Goal: Information Seeking & Learning: Learn about a topic

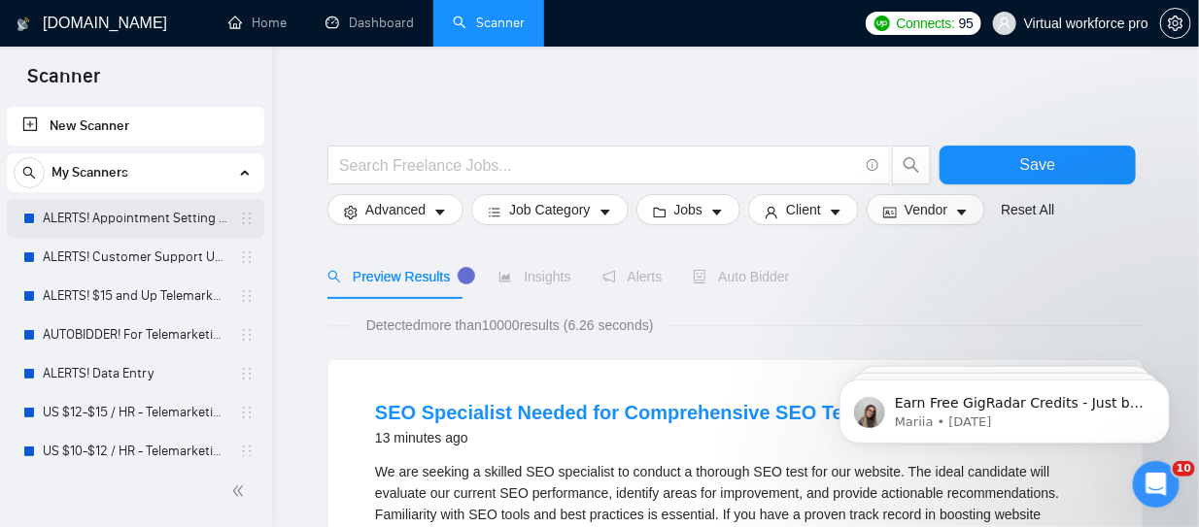
click at [95, 216] on link "ALERTS! Appointment Setting or Cold Calling" at bounding box center [135, 218] width 185 height 39
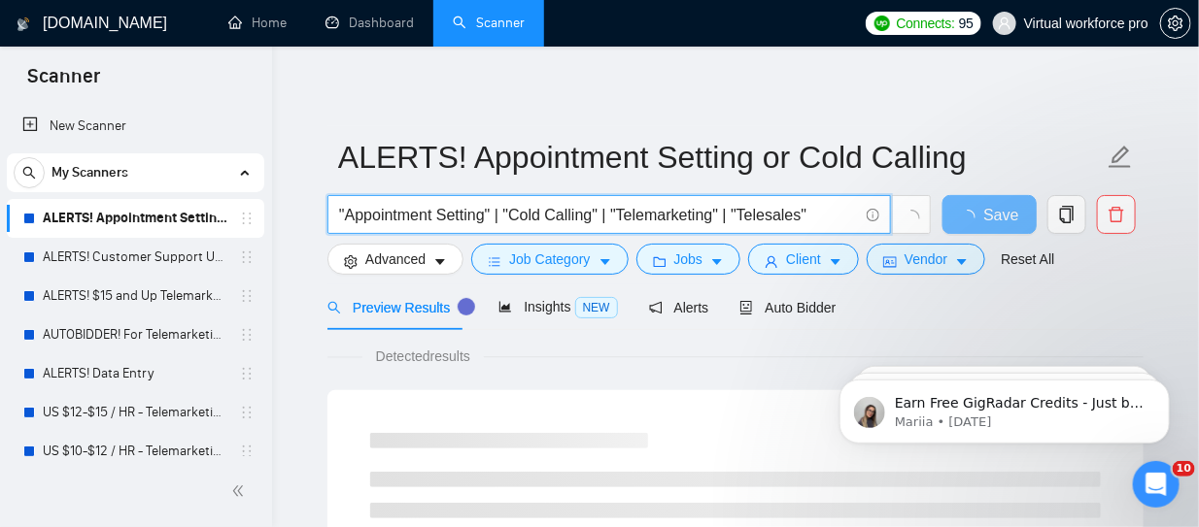
drag, startPoint x: 820, startPoint y: 215, endPoint x: 269, endPoint y: 217, distance: 550.8
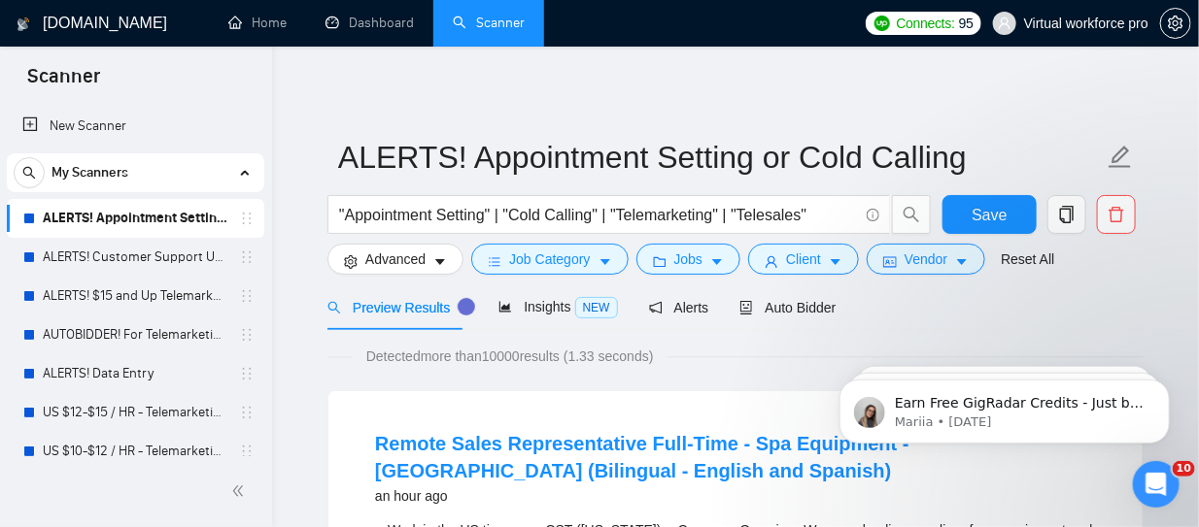
drag, startPoint x: 169, startPoint y: 256, endPoint x: 162, endPoint y: 236, distance: 21.5
click at [169, 256] on link "ALERTS! Customer Support USA" at bounding box center [135, 257] width 185 height 39
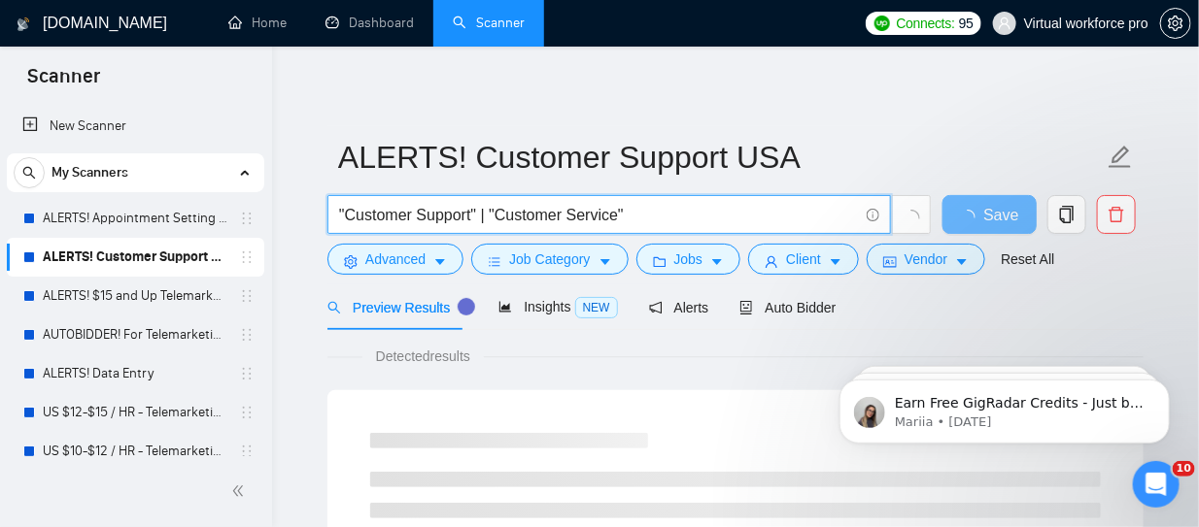
drag, startPoint x: 656, startPoint y: 216, endPoint x: 289, endPoint y: 221, distance: 367.2
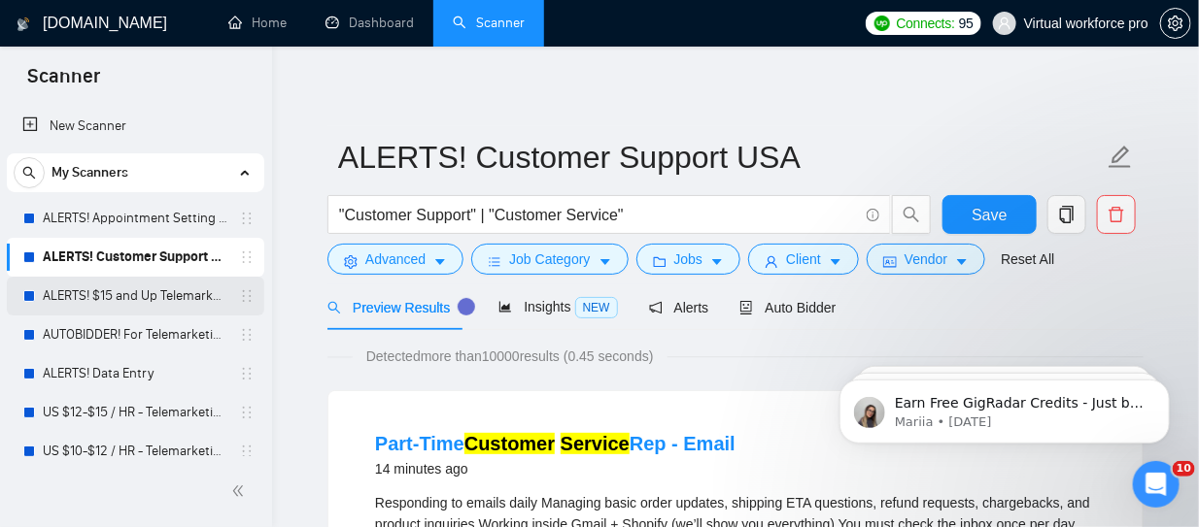
click at [114, 296] on link "ALERTS! $15 and Up Telemarketing" at bounding box center [135, 296] width 185 height 39
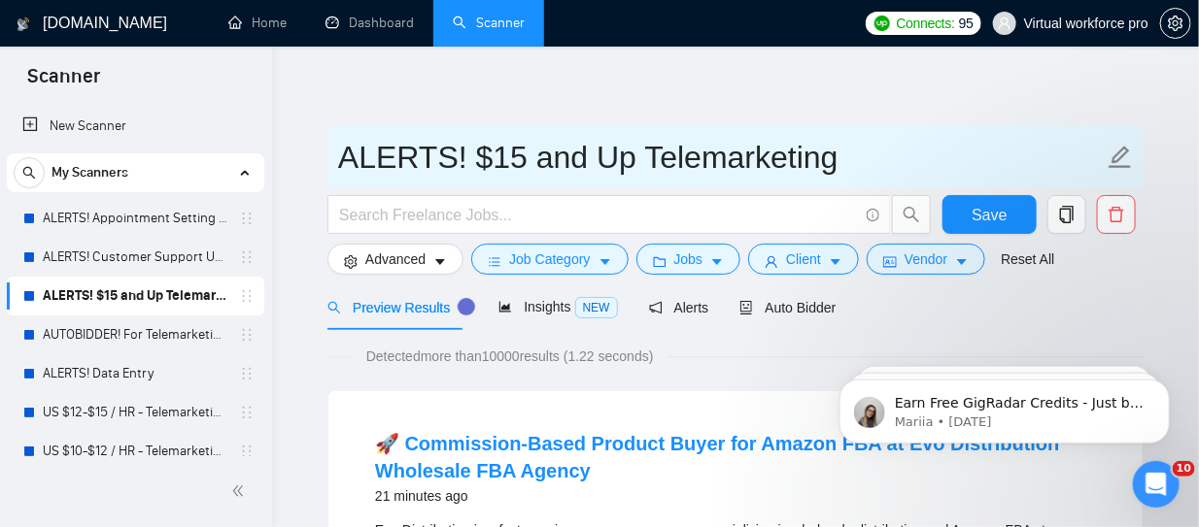
drag, startPoint x: 335, startPoint y: 164, endPoint x: 821, endPoint y: 164, distance: 485.7
click at [821, 164] on span "ALERTS! $15 and Up Telemarketing" at bounding box center [735, 156] width 816 height 61
drag, startPoint x: 808, startPoint y: 159, endPoint x: 316, endPoint y: 160, distance: 492.5
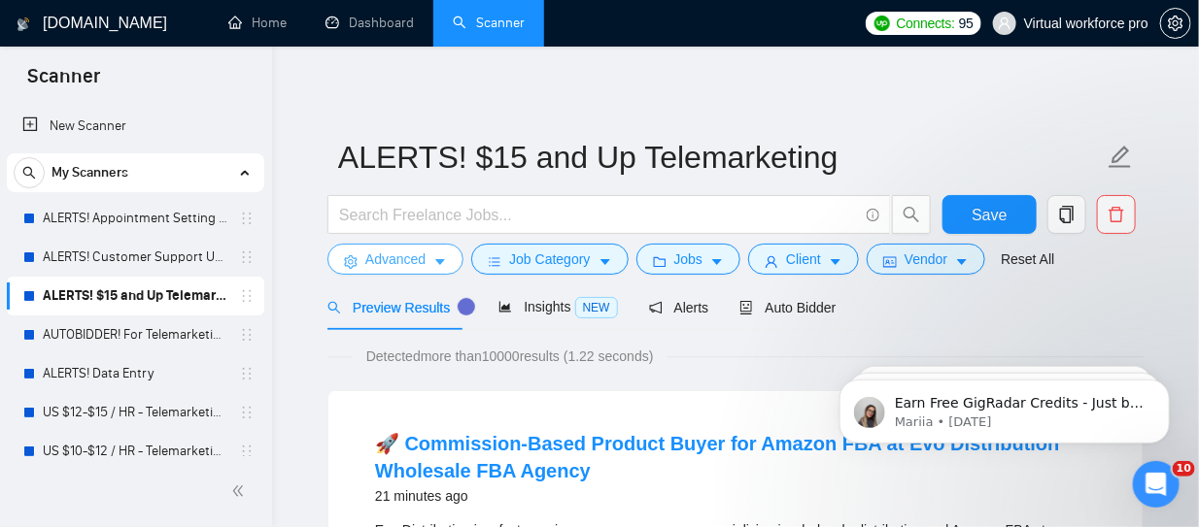
click at [117, 341] on link "AUTOBIDDER! For Telemarketing in the [GEOGRAPHIC_DATA]" at bounding box center [135, 335] width 185 height 39
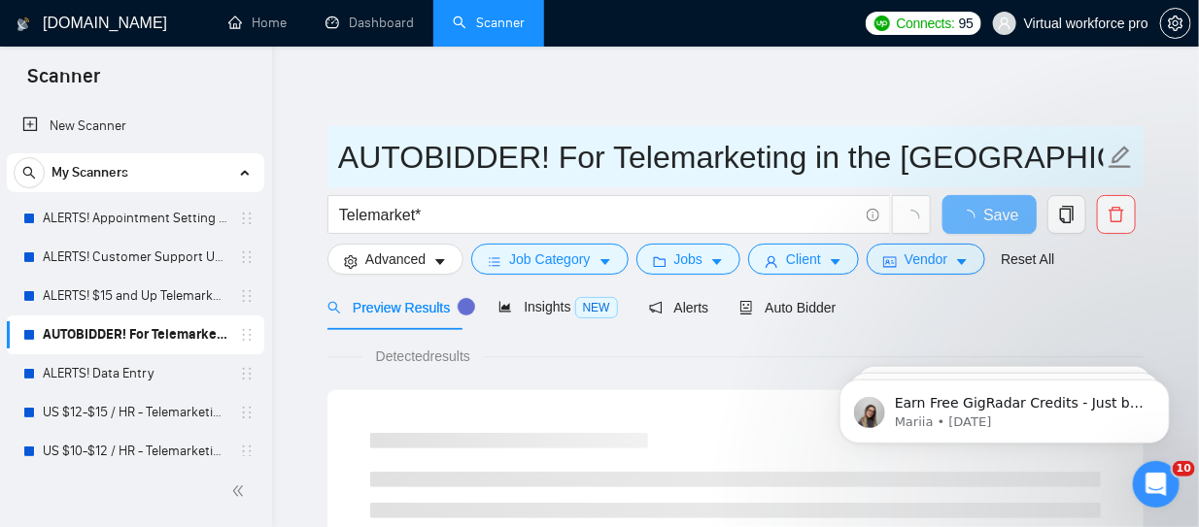
drag, startPoint x: 345, startPoint y: 160, endPoint x: 987, endPoint y: 151, distance: 642.2
click at [987, 151] on input "AUTOBIDDER! For Telemarketing in the [GEOGRAPHIC_DATA]" at bounding box center [720, 157] width 765 height 49
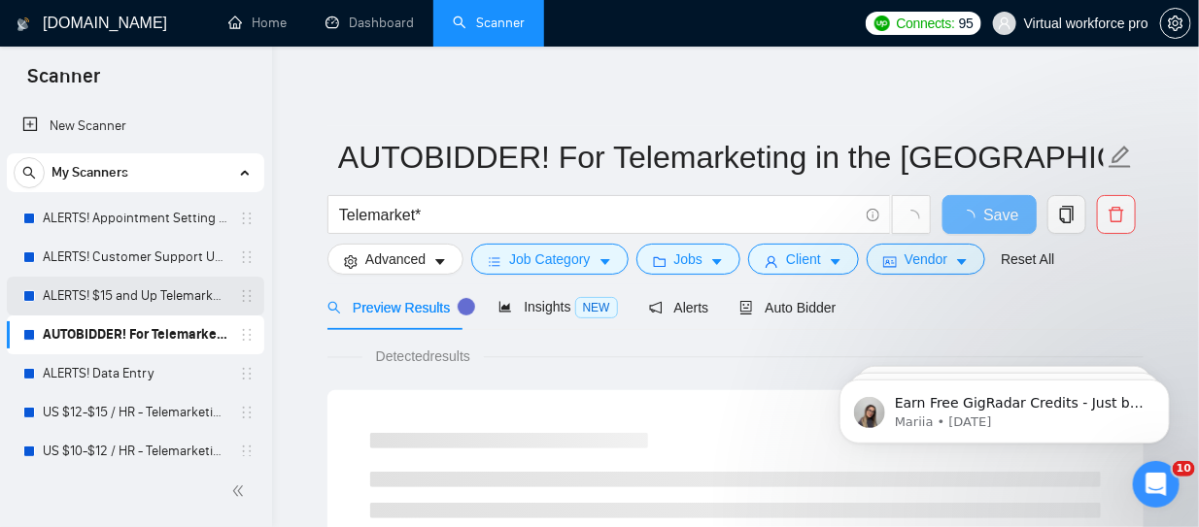
click at [114, 291] on link "ALERTS! $15 and Up Telemarketing" at bounding box center [135, 296] width 185 height 39
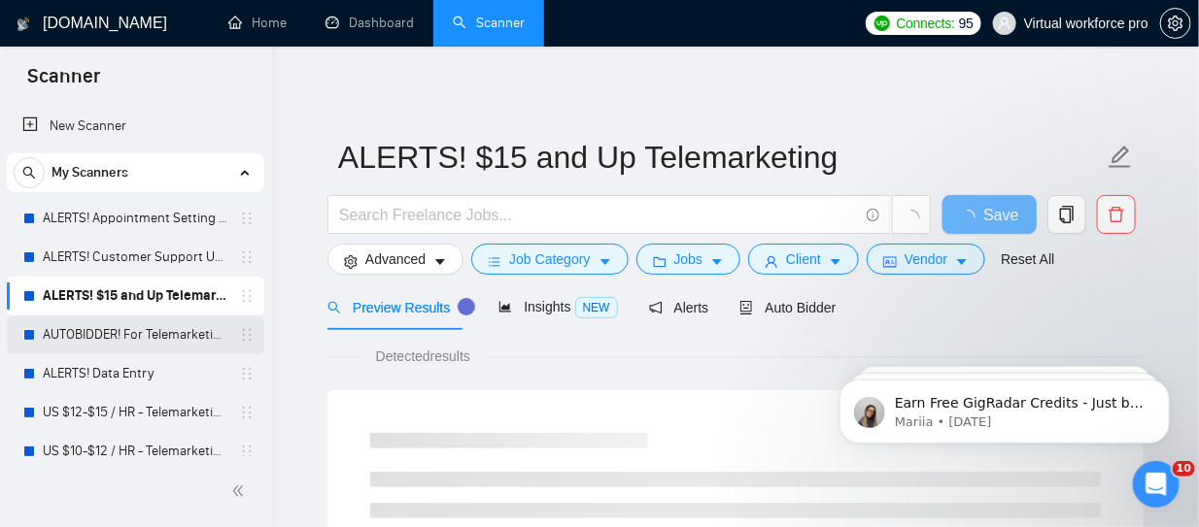
click at [93, 339] on link "AUTOBIDDER! For Telemarketing in the [GEOGRAPHIC_DATA]" at bounding box center [135, 335] width 185 height 39
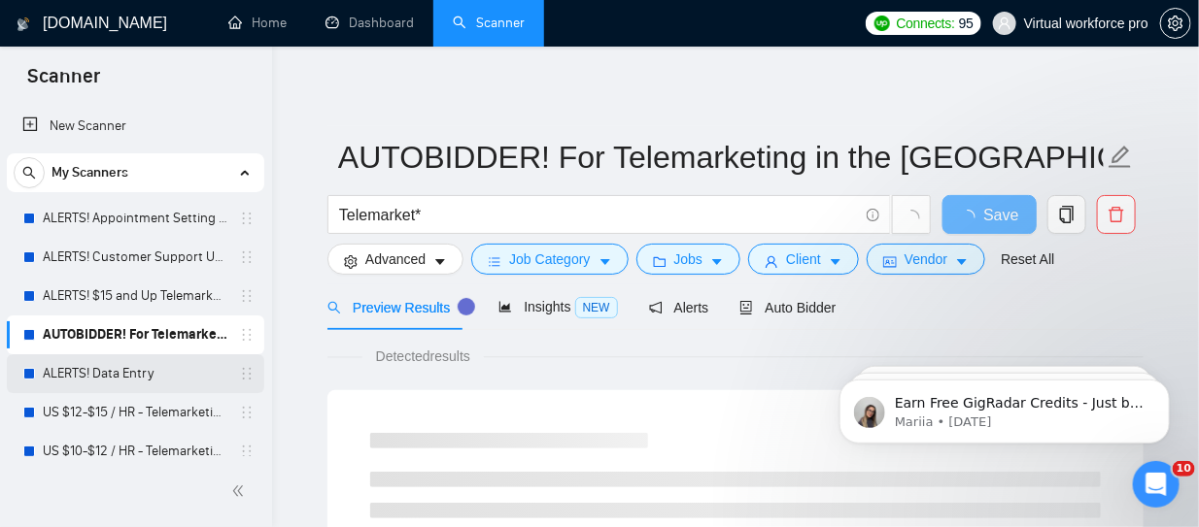
click at [100, 384] on link "ALERTS! Data Entry" at bounding box center [135, 374] width 185 height 39
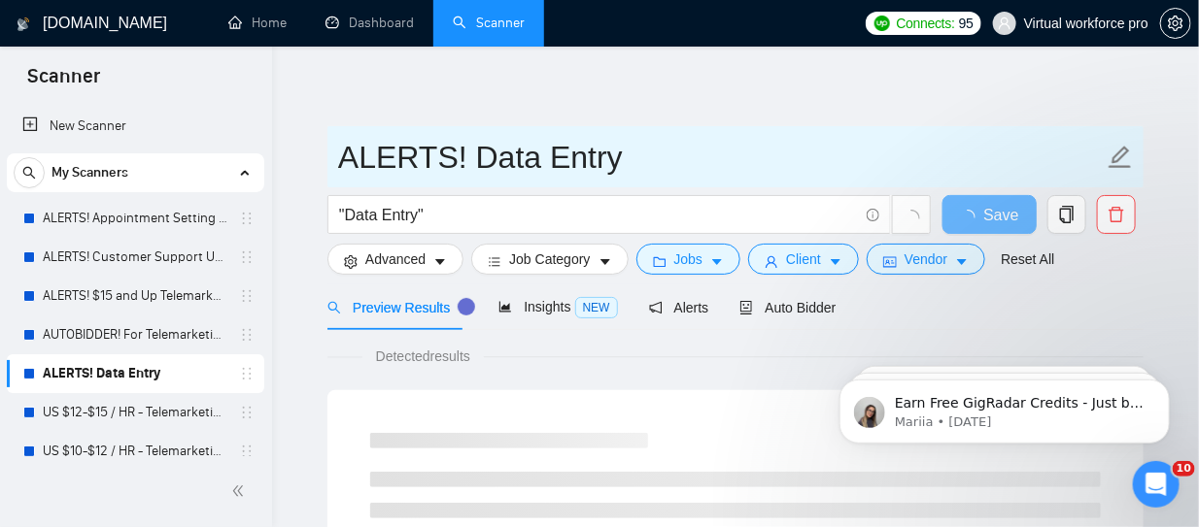
drag, startPoint x: 340, startPoint y: 155, endPoint x: 679, endPoint y: 162, distance: 339.1
click at [679, 162] on input "ALERTS! Data Entry" at bounding box center [720, 157] width 765 height 49
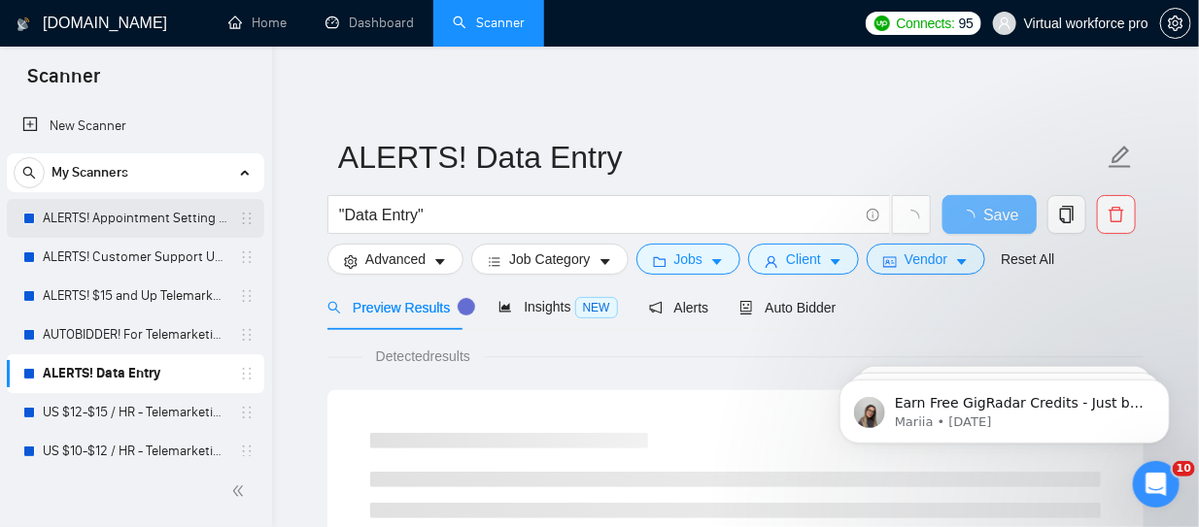
drag, startPoint x: 439, startPoint y: 220, endPoint x: 213, endPoint y: 220, distance: 226.3
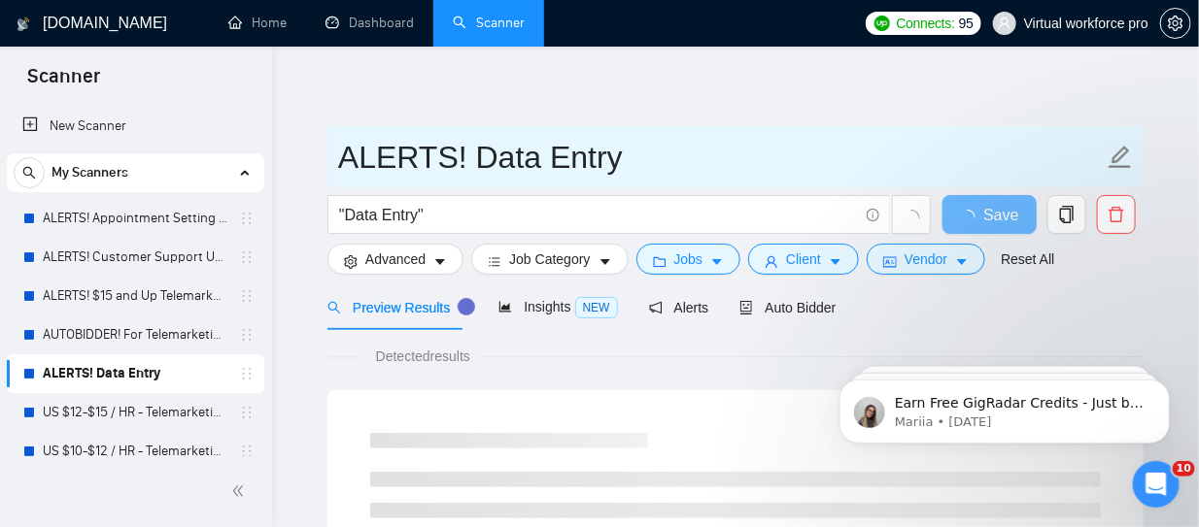
drag, startPoint x: 624, startPoint y: 160, endPoint x: 278, endPoint y: 164, distance: 345.8
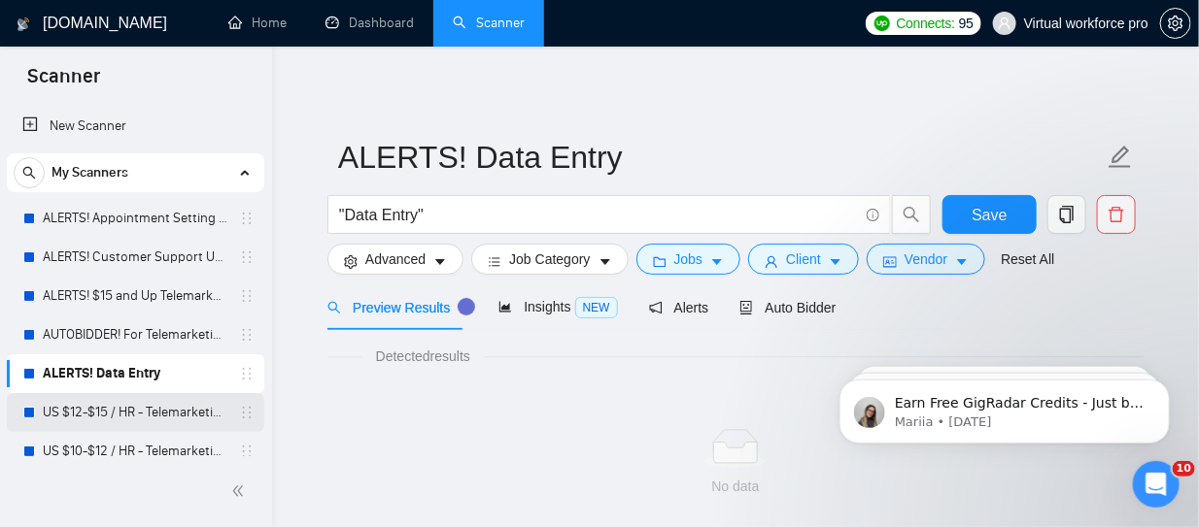
click at [110, 412] on link "US $12-$15 / HR - Telemarketing" at bounding box center [135, 412] width 185 height 39
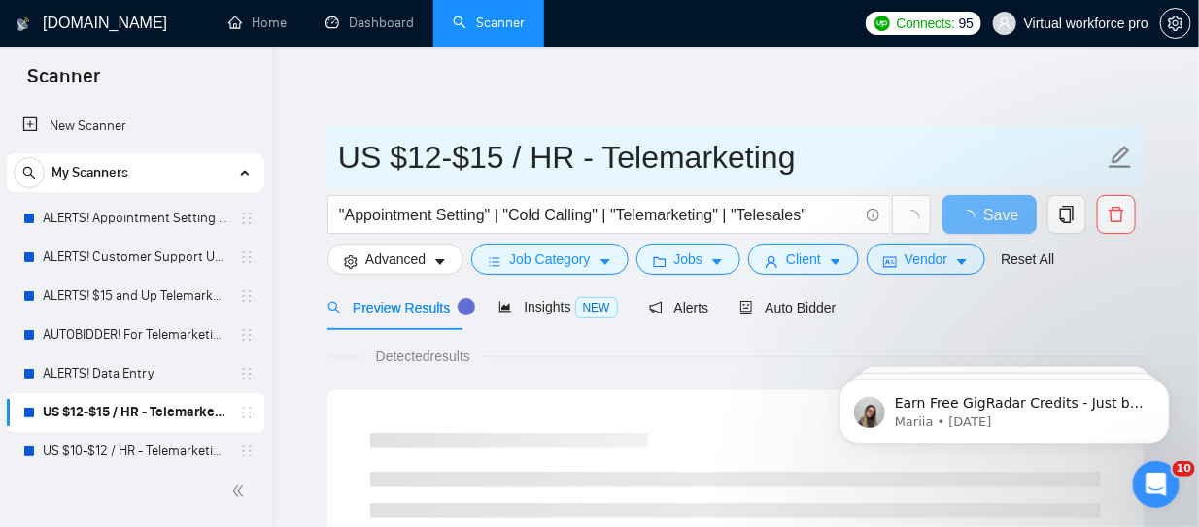
drag, startPoint x: 429, startPoint y: 161, endPoint x: 797, endPoint y: 175, distance: 367.4
click at [797, 175] on input "US $12-$15 / HR - Telemarketing" at bounding box center [720, 157] width 765 height 49
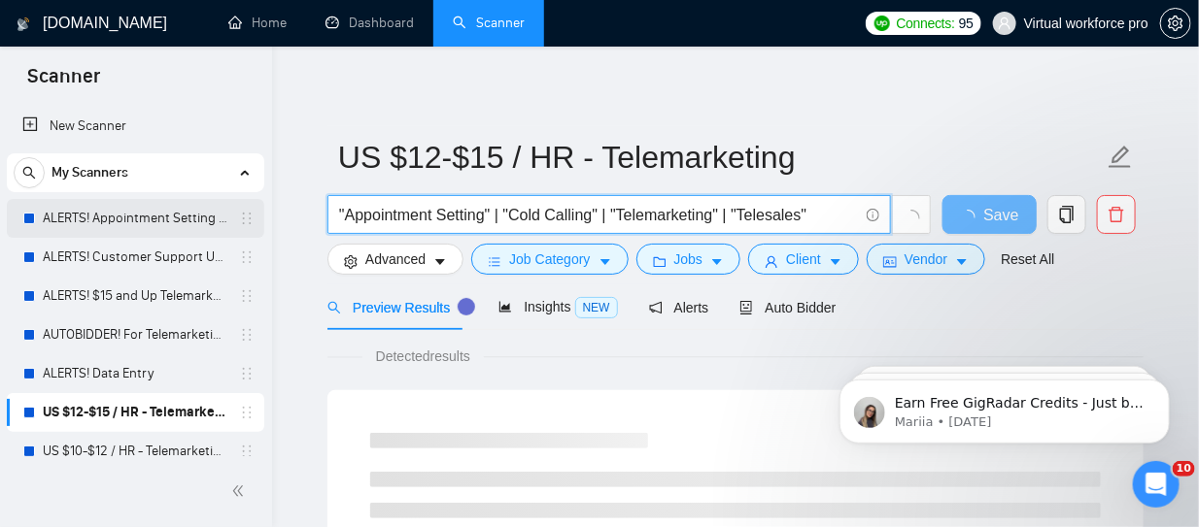
drag, startPoint x: 829, startPoint y: 218, endPoint x: 214, endPoint y: 209, distance: 615.0
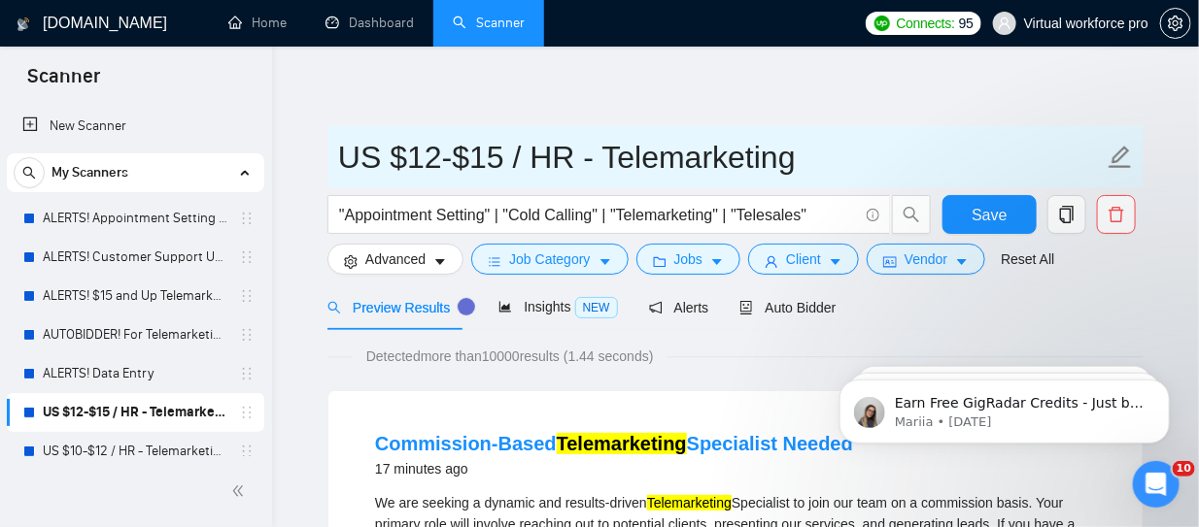
drag, startPoint x: 340, startPoint y: 153, endPoint x: 879, endPoint y: 162, distance: 539.2
click at [879, 162] on input "US $12-$15 / HR - Telemarketing" at bounding box center [720, 157] width 765 height 49
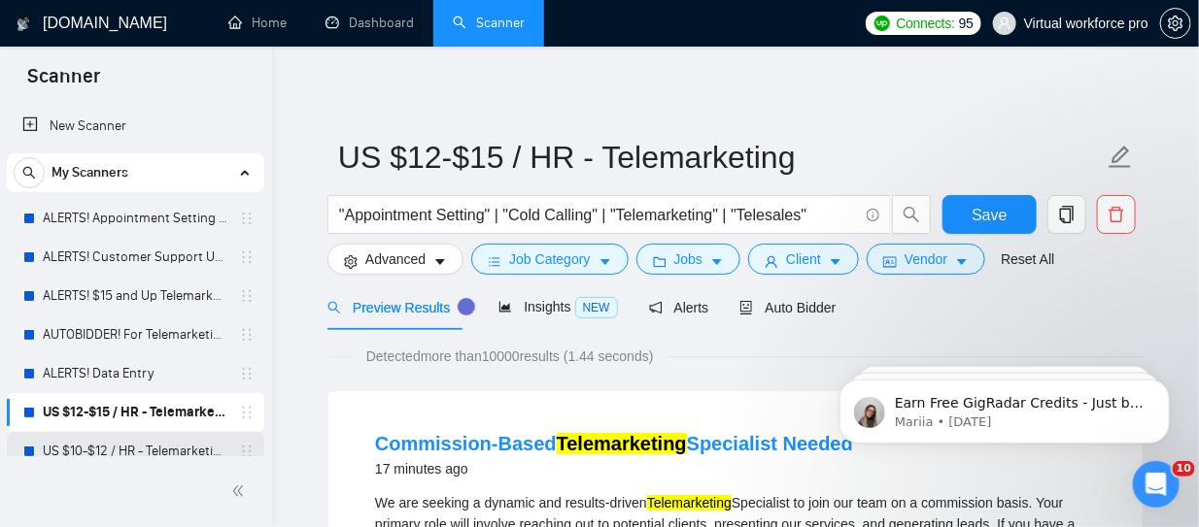
click at [113, 452] on link "US $10-$12 / HR - Telemarketing" at bounding box center [135, 451] width 185 height 39
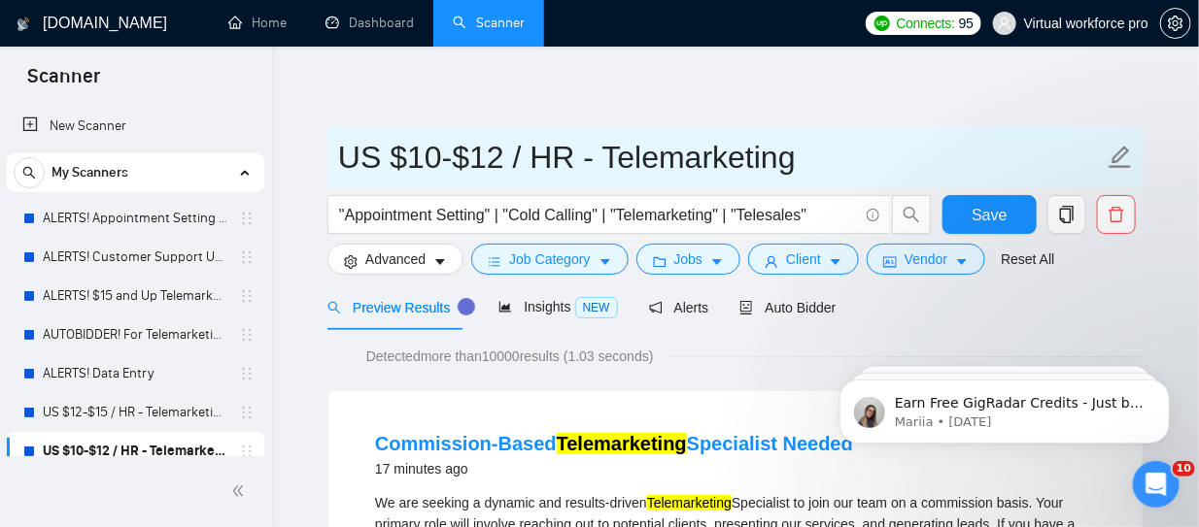
drag, startPoint x: 811, startPoint y: 164, endPoint x: 232, endPoint y: 159, distance: 579.0
